Goal: Task Accomplishment & Management: Manage account settings

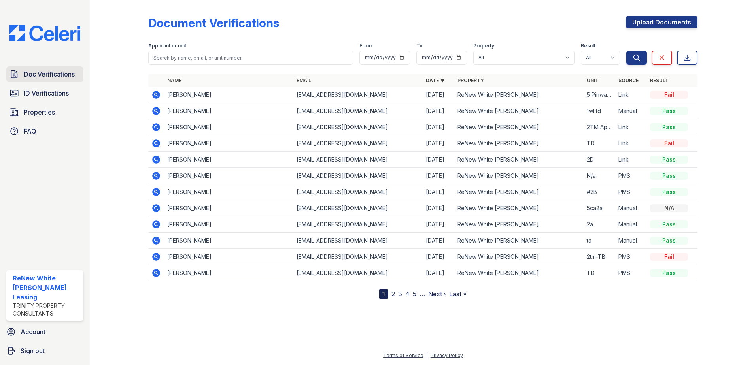
click at [17, 78] on icon at bounding box center [13, 74] width 9 height 9
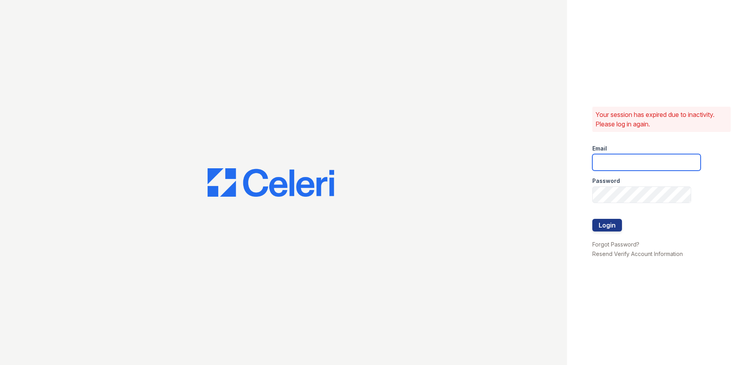
type input "[EMAIL_ADDRESS][DOMAIN_NAME]"
click at [611, 223] on button "Login" at bounding box center [607, 225] width 30 height 13
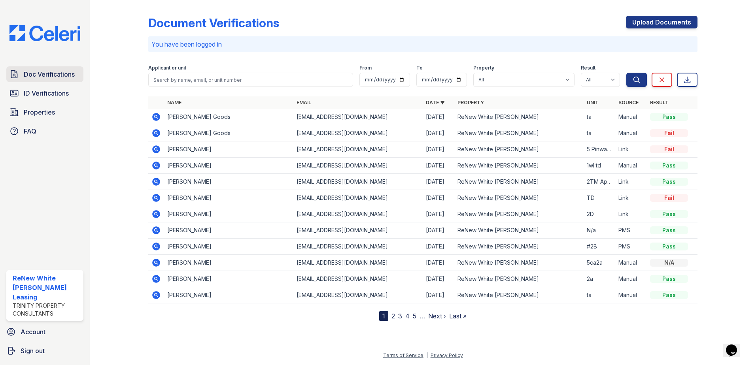
click at [53, 77] on span "Doc Verifications" at bounding box center [49, 74] width 51 height 9
